Goal: Communication & Community: Participate in discussion

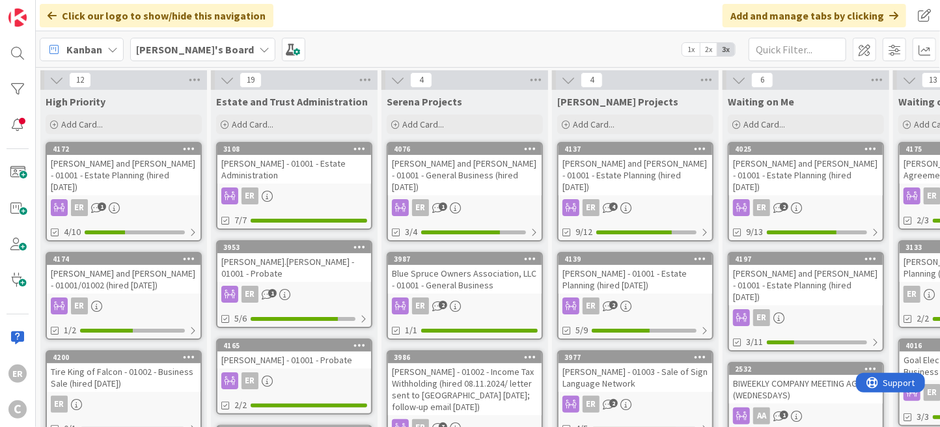
click at [801, 171] on div "[PERSON_NAME] and [PERSON_NAME] - 01001 - Estate Planning (hired [DATE])" at bounding box center [806, 175] width 154 height 40
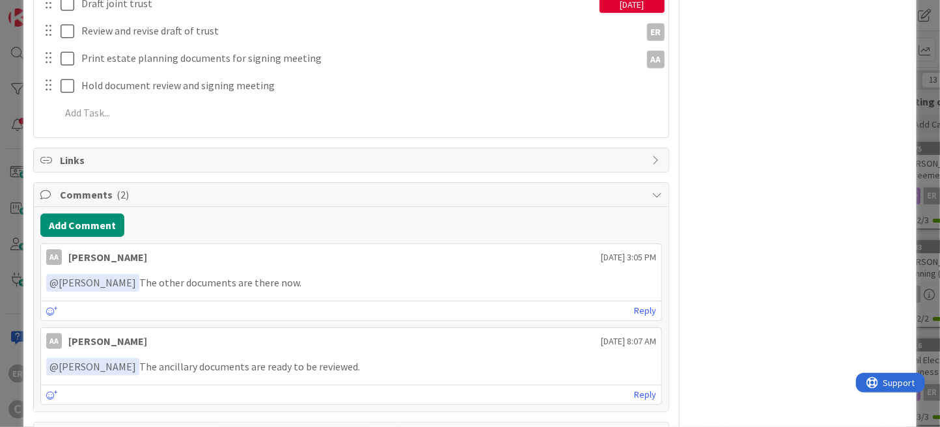
scroll to position [651, 0]
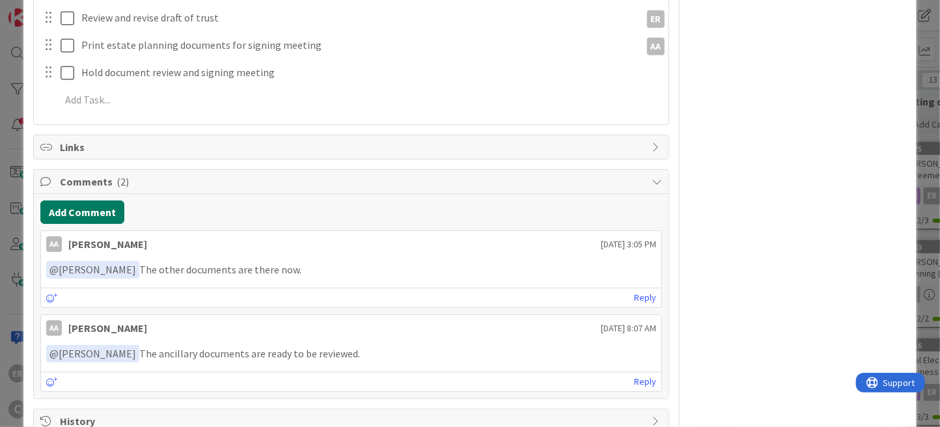
click at [97, 207] on button "Add Comment" at bounding box center [82, 212] width 84 height 23
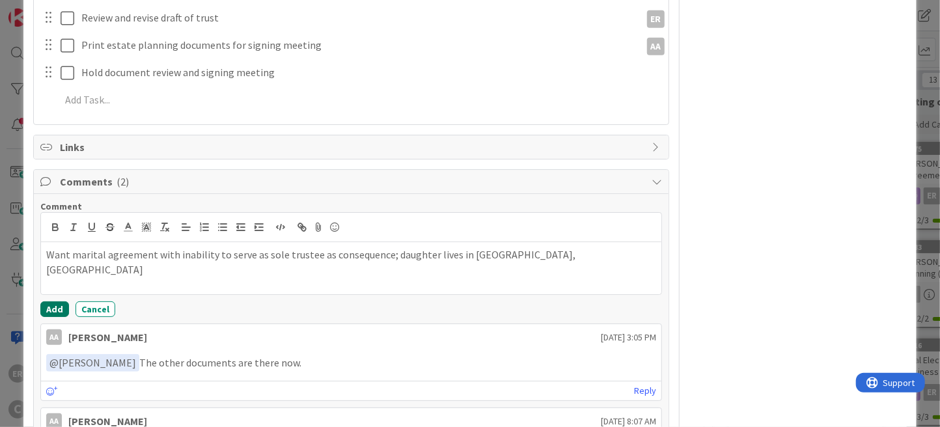
click at [49, 310] on button "Add" at bounding box center [54, 310] width 29 height 16
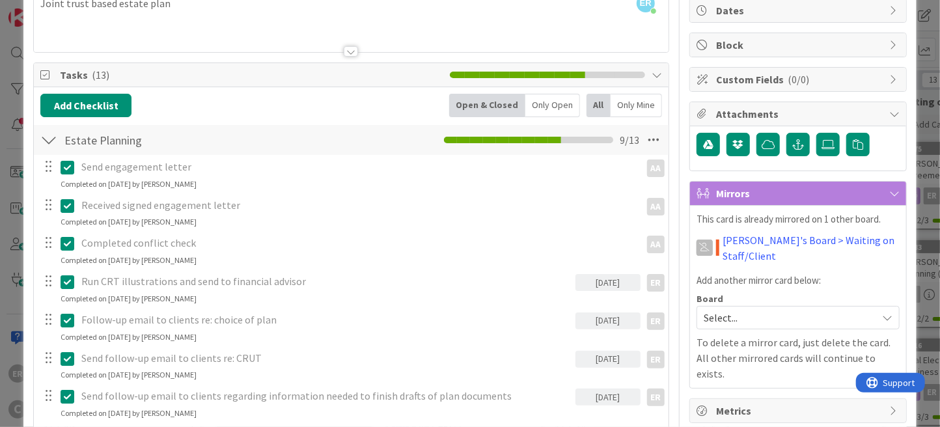
scroll to position [0, 0]
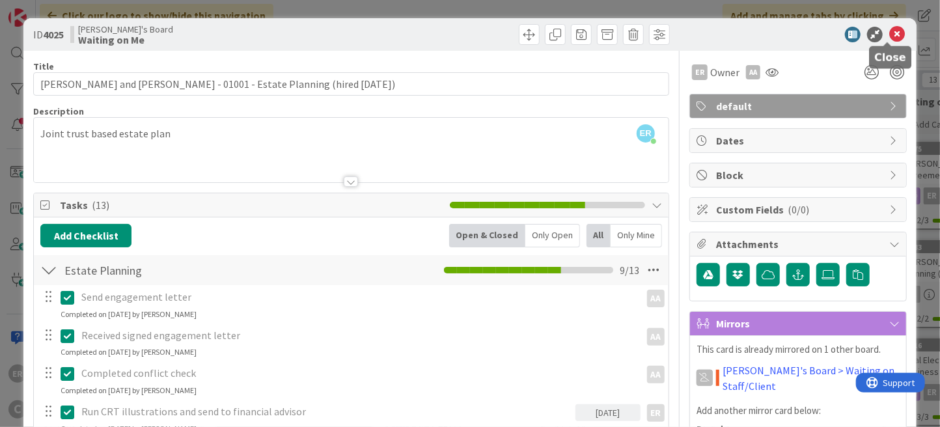
click at [892, 35] on icon at bounding box center [898, 35] width 16 height 16
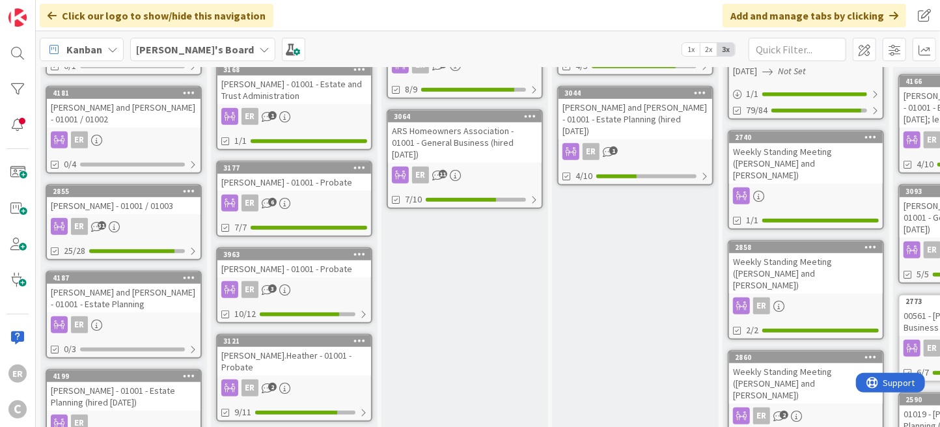
scroll to position [391, 0]
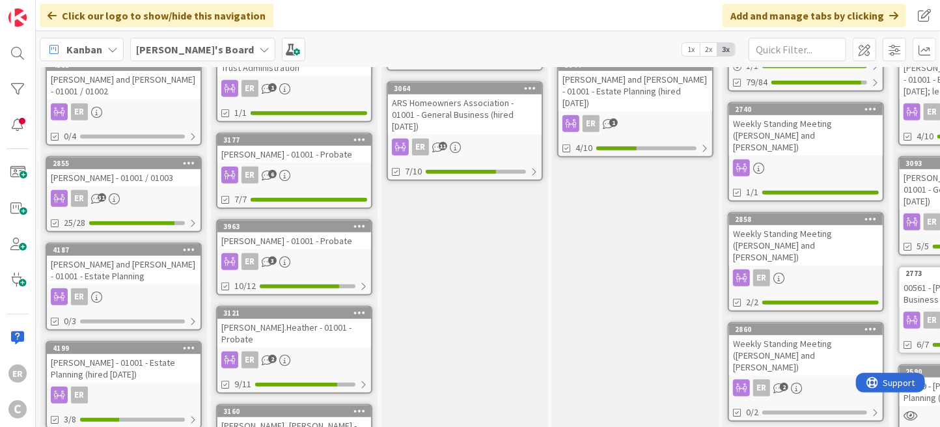
click at [152, 265] on div "[PERSON_NAME] and [PERSON_NAME] - 01001 - Estate Planning" at bounding box center [124, 270] width 154 height 29
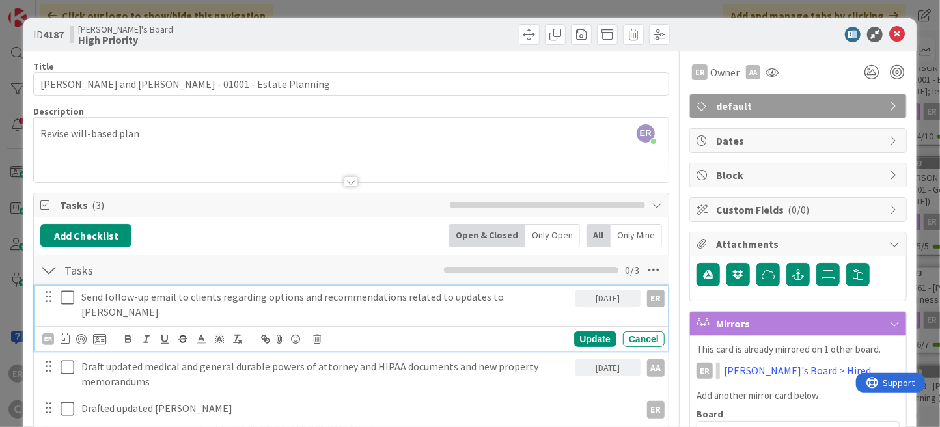
click at [70, 292] on icon at bounding box center [68, 298] width 14 height 16
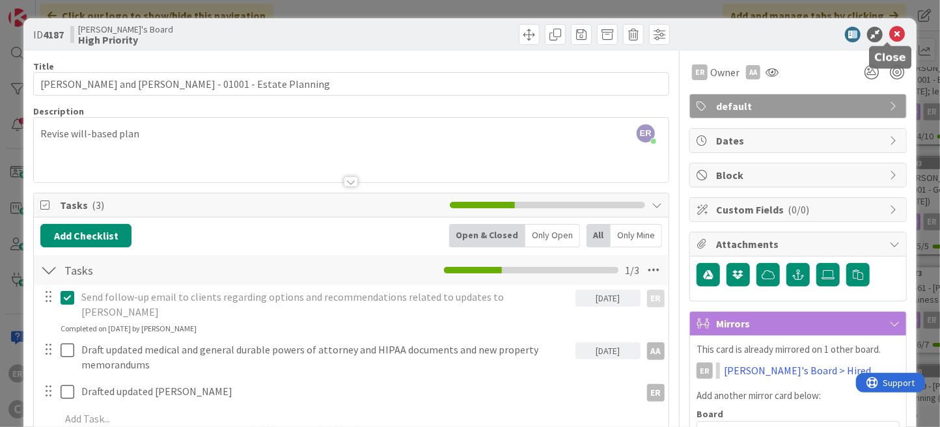
click at [892, 35] on icon at bounding box center [898, 35] width 16 height 16
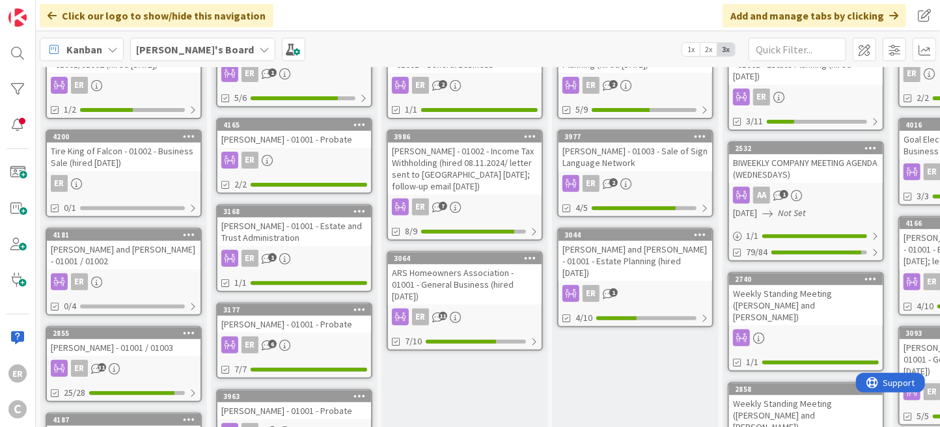
scroll to position [260, 0]
